Goal: Task Accomplishment & Management: Complete application form

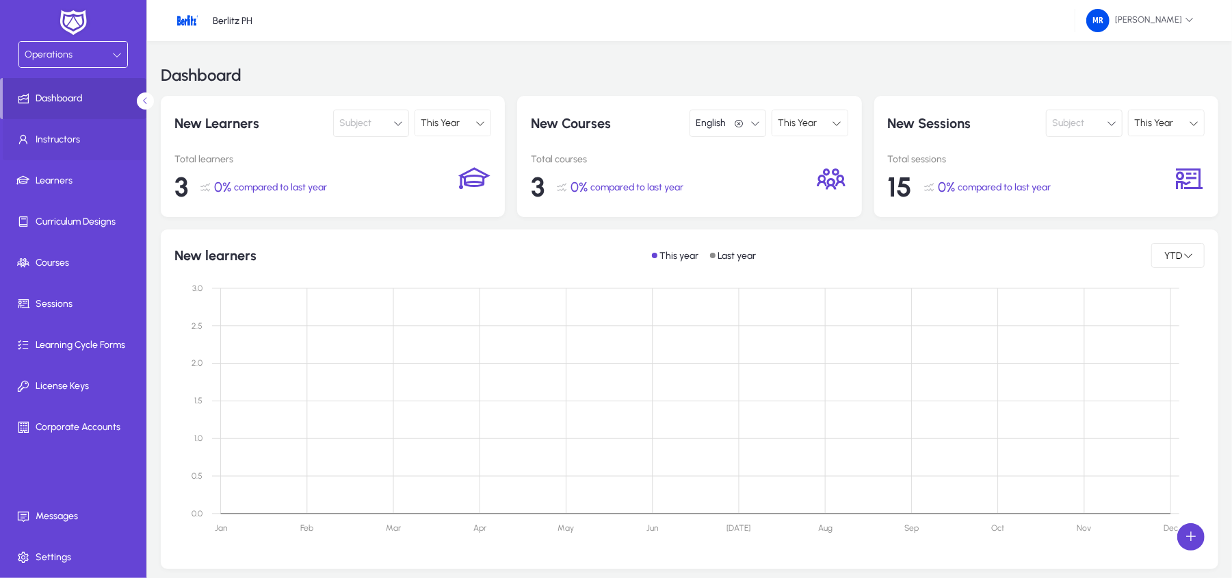
scroll to position [1, 0]
click at [67, 151] on span at bounding box center [76, 139] width 146 height 33
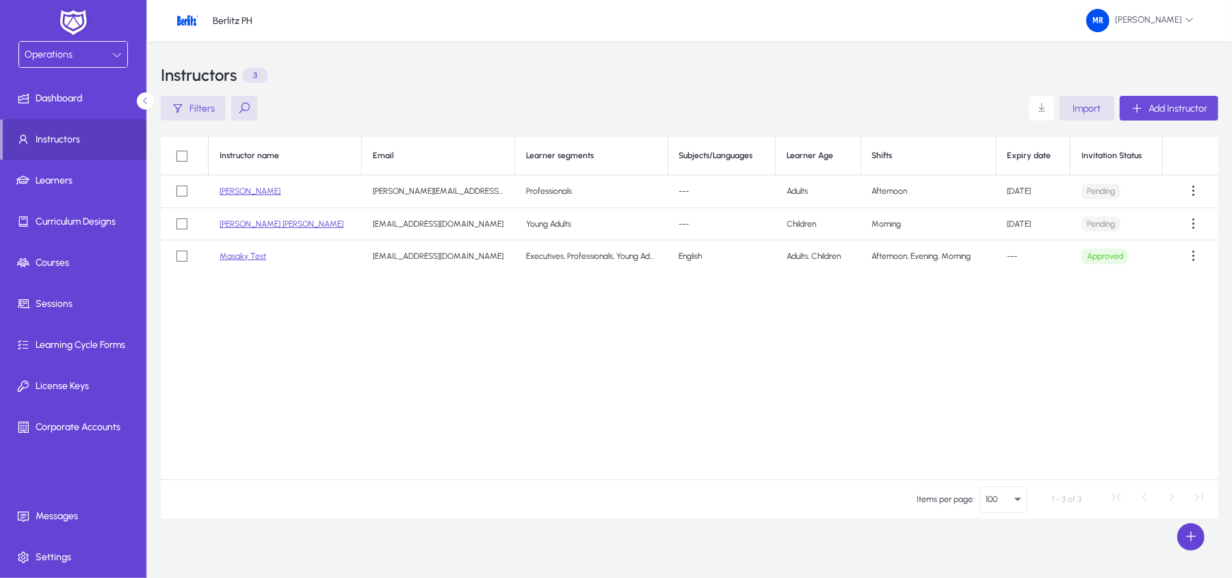
click at [1164, 104] on span "Add Instructor" at bounding box center [1178, 109] width 59 height 12
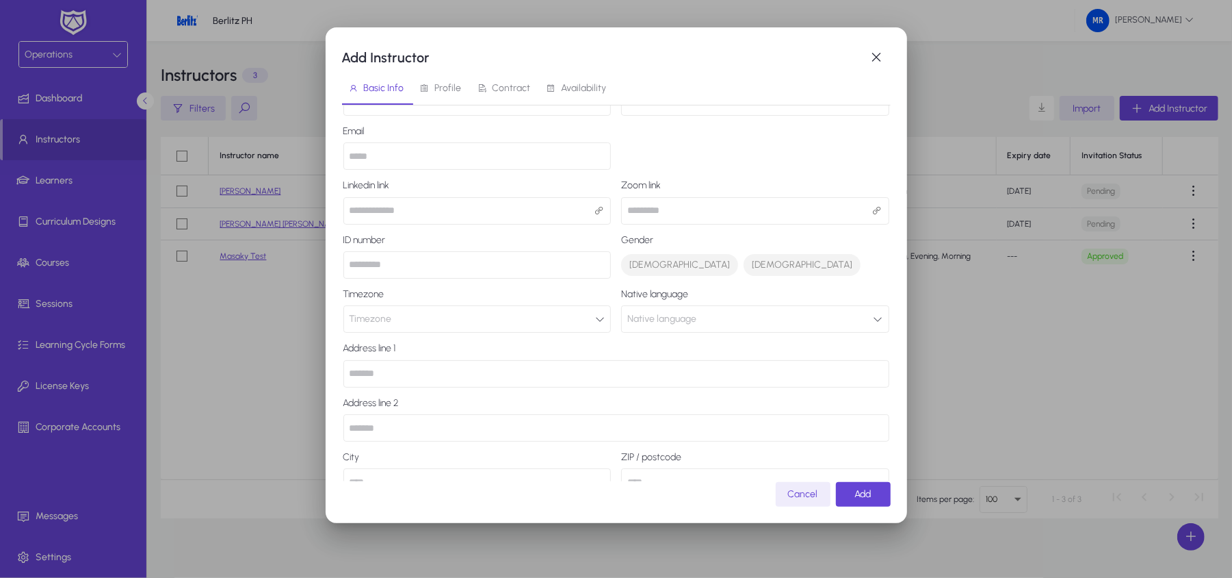
scroll to position [14, 0]
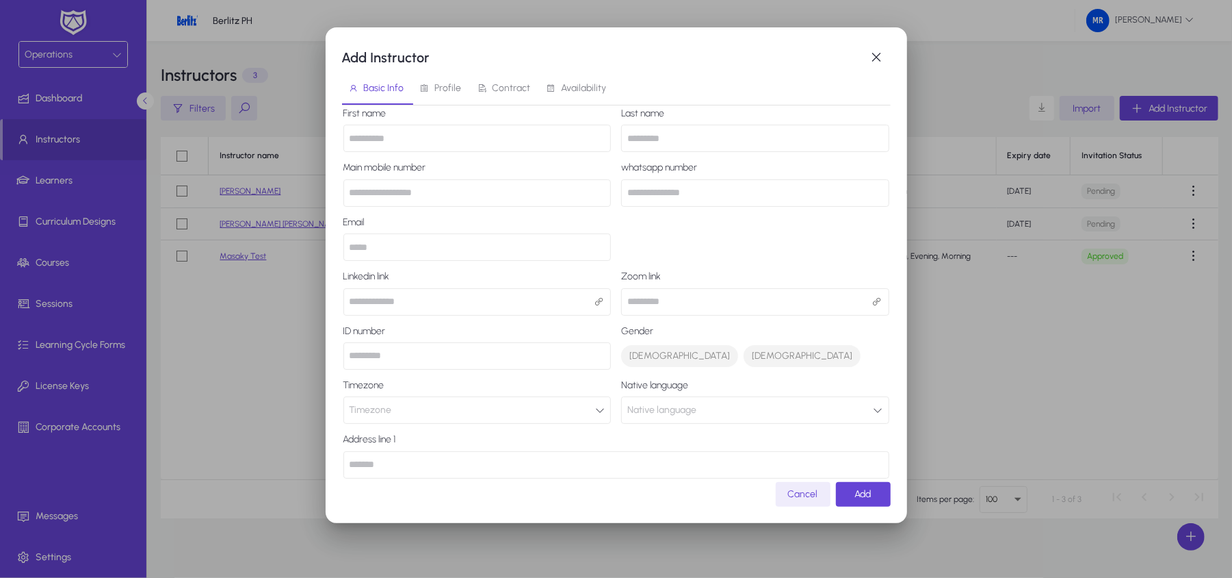
click at [664, 297] on input "text" at bounding box center [755, 301] width 268 height 27
click at [694, 263] on div "First name Last name Main mobile number whatsapp number Email Linkedin link Zoo…" at bounding box center [616, 374] width 546 height 533
drag, startPoint x: 809, startPoint y: 294, endPoint x: 861, endPoint y: 307, distance: 53.6
click at [813, 297] on input "text" at bounding box center [755, 301] width 268 height 27
click at [861, 307] on input "text" at bounding box center [755, 301] width 268 height 27
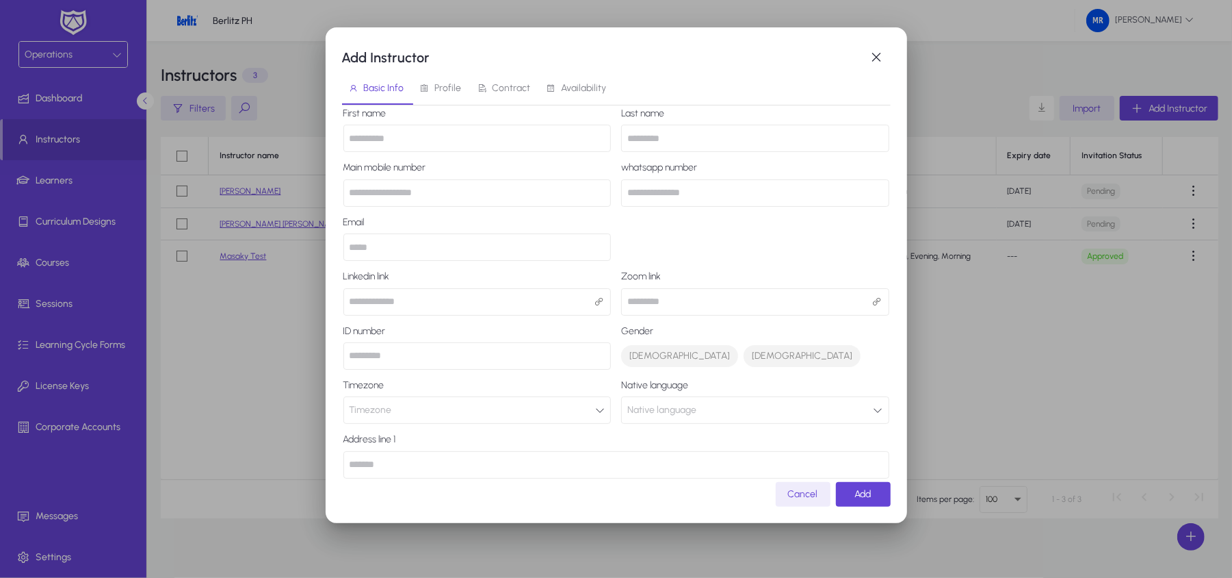
click at [814, 301] on input "text" at bounding box center [755, 301] width 268 height 27
click at [740, 245] on div "First name Last name Main mobile number whatsapp number Email Linkedin link Zoo…" at bounding box center [616, 374] width 546 height 533
click at [493, 247] on input "email" at bounding box center [477, 246] width 268 height 27
click at [742, 244] on div "First name Last name Main mobile number whatsapp number Email Linkedin link Zoo…" at bounding box center [616, 374] width 546 height 533
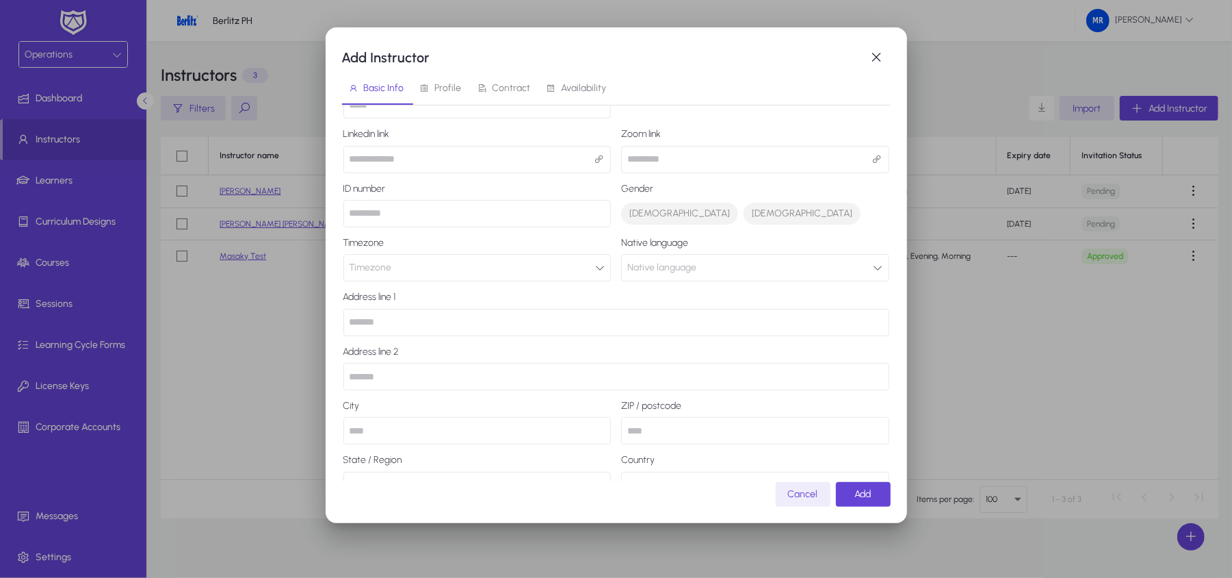
scroll to position [196, 0]
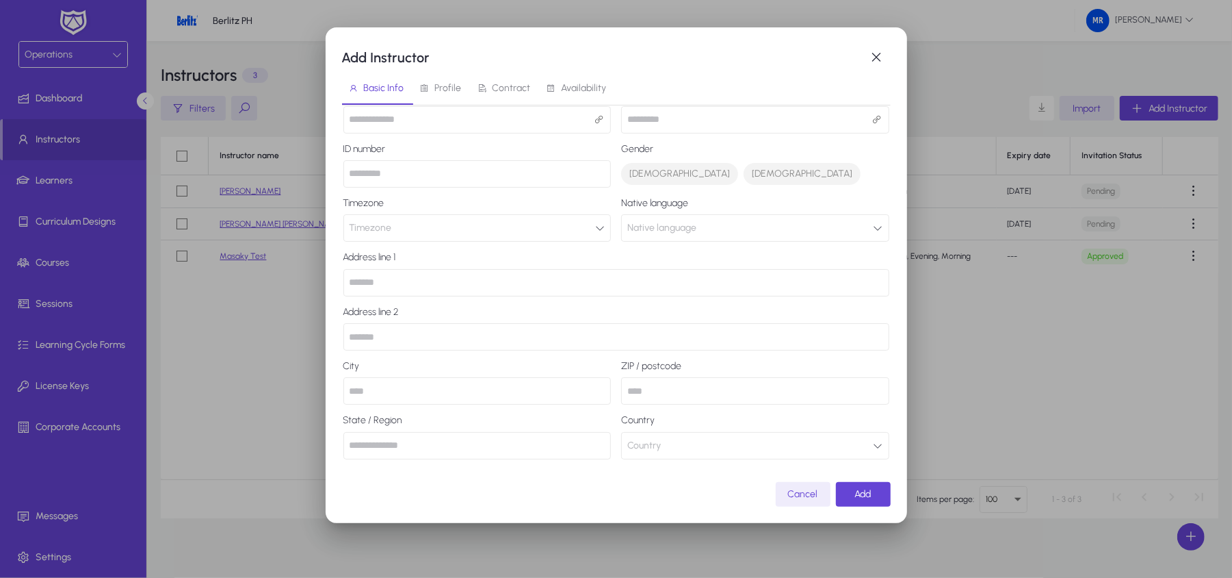
click at [450, 83] on span "Profile" at bounding box center [448, 88] width 27 height 10
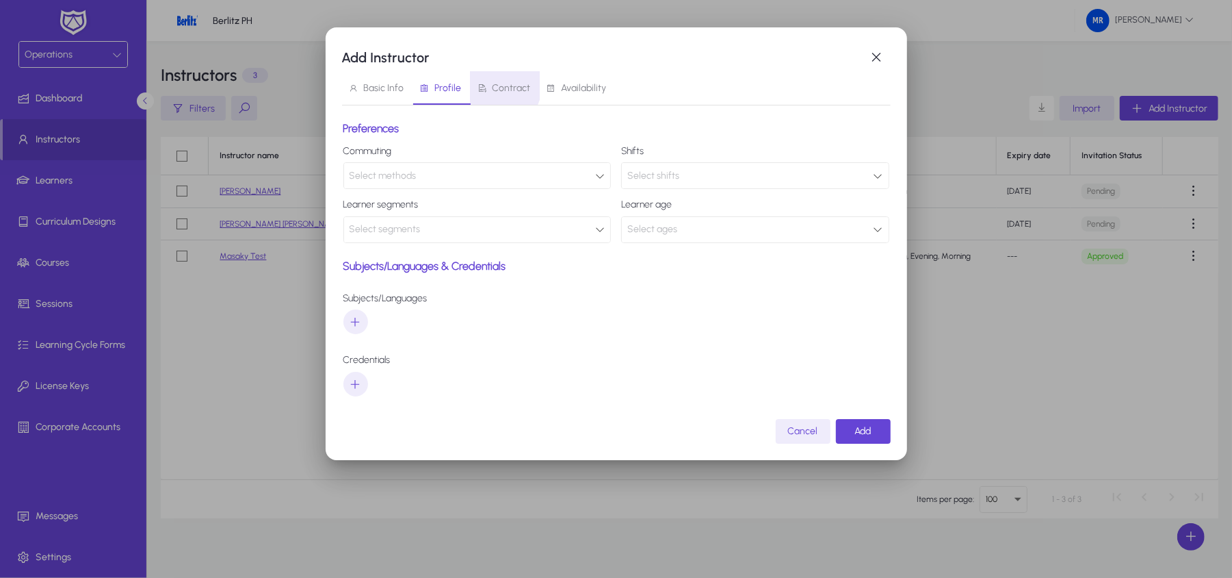
click at [486, 83] on span "Contract" at bounding box center [504, 88] width 53 height 10
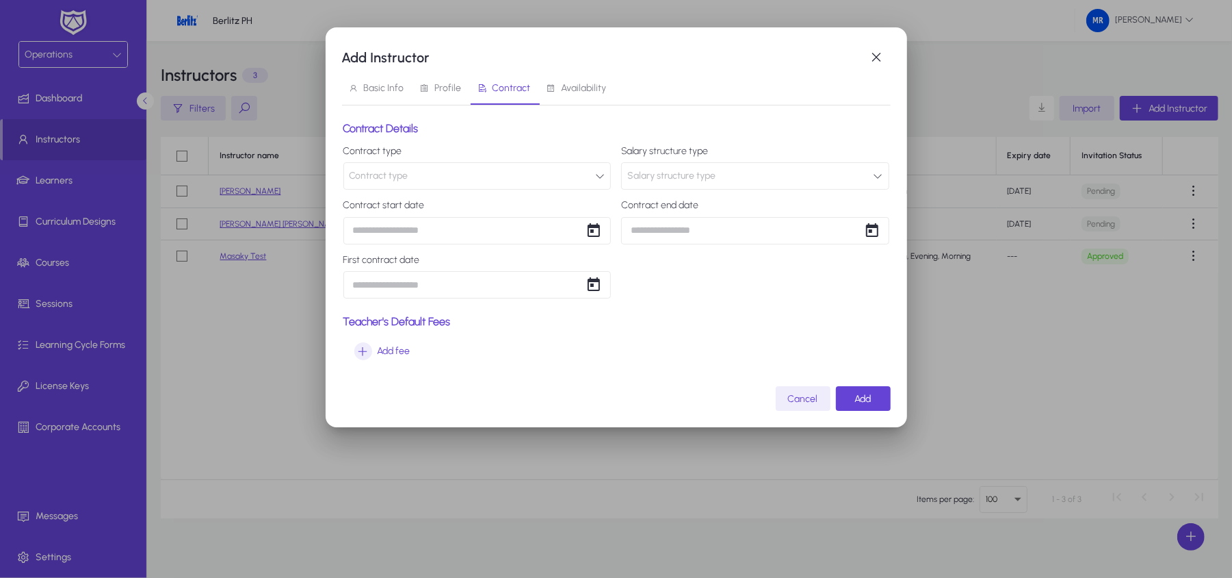
click at [562, 83] on span "Availability" at bounding box center [584, 88] width 45 height 10
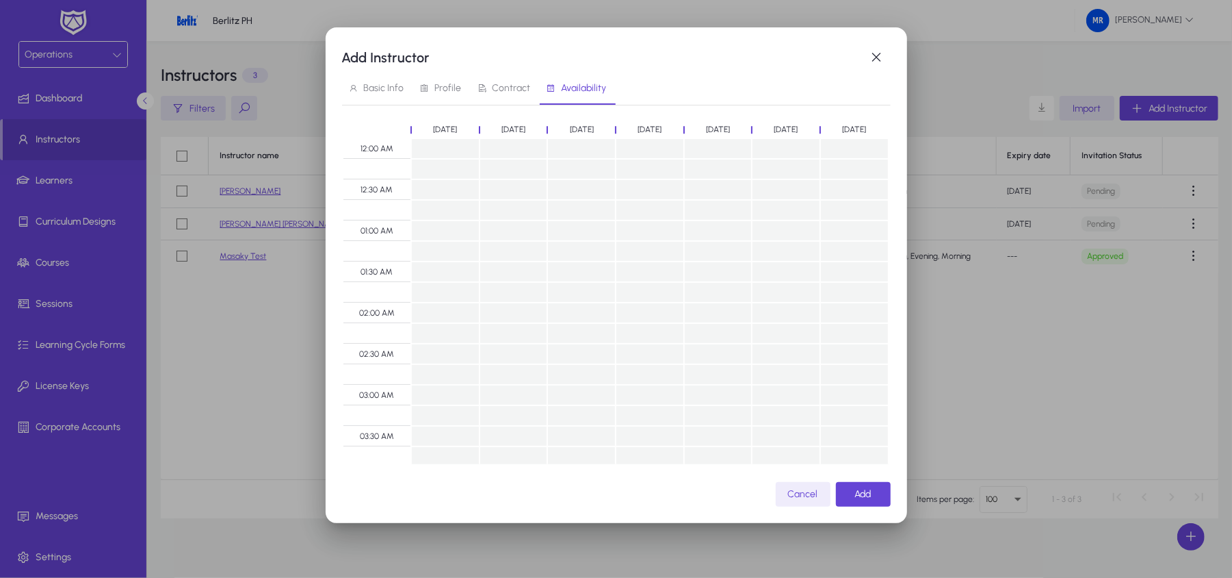
click at [494, 222] on td at bounding box center [514, 230] width 68 height 21
click at [634, 266] on td at bounding box center [650, 271] width 68 height 21
click at [521, 229] on td at bounding box center [514, 230] width 68 height 21
drag, startPoint x: 601, startPoint y: 261, endPoint x: 627, endPoint y: 265, distance: 26.4
click at [606, 263] on AM "01:30 AM" at bounding box center [615, 271] width 545 height 21
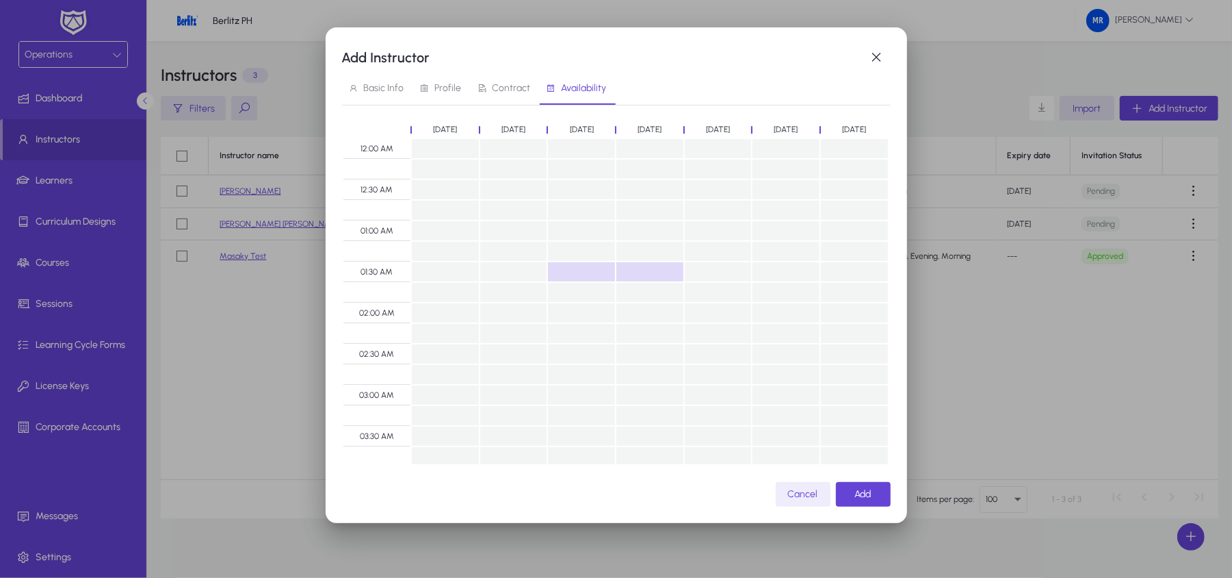
click at [627, 265] on td at bounding box center [650, 271] width 68 height 21
click at [597, 263] on td at bounding box center [581, 271] width 68 height 21
click at [650, 265] on td at bounding box center [650, 271] width 68 height 21
click at [794, 490] on span "Cancel" at bounding box center [803, 494] width 30 height 12
